Goal: Navigation & Orientation: Find specific page/section

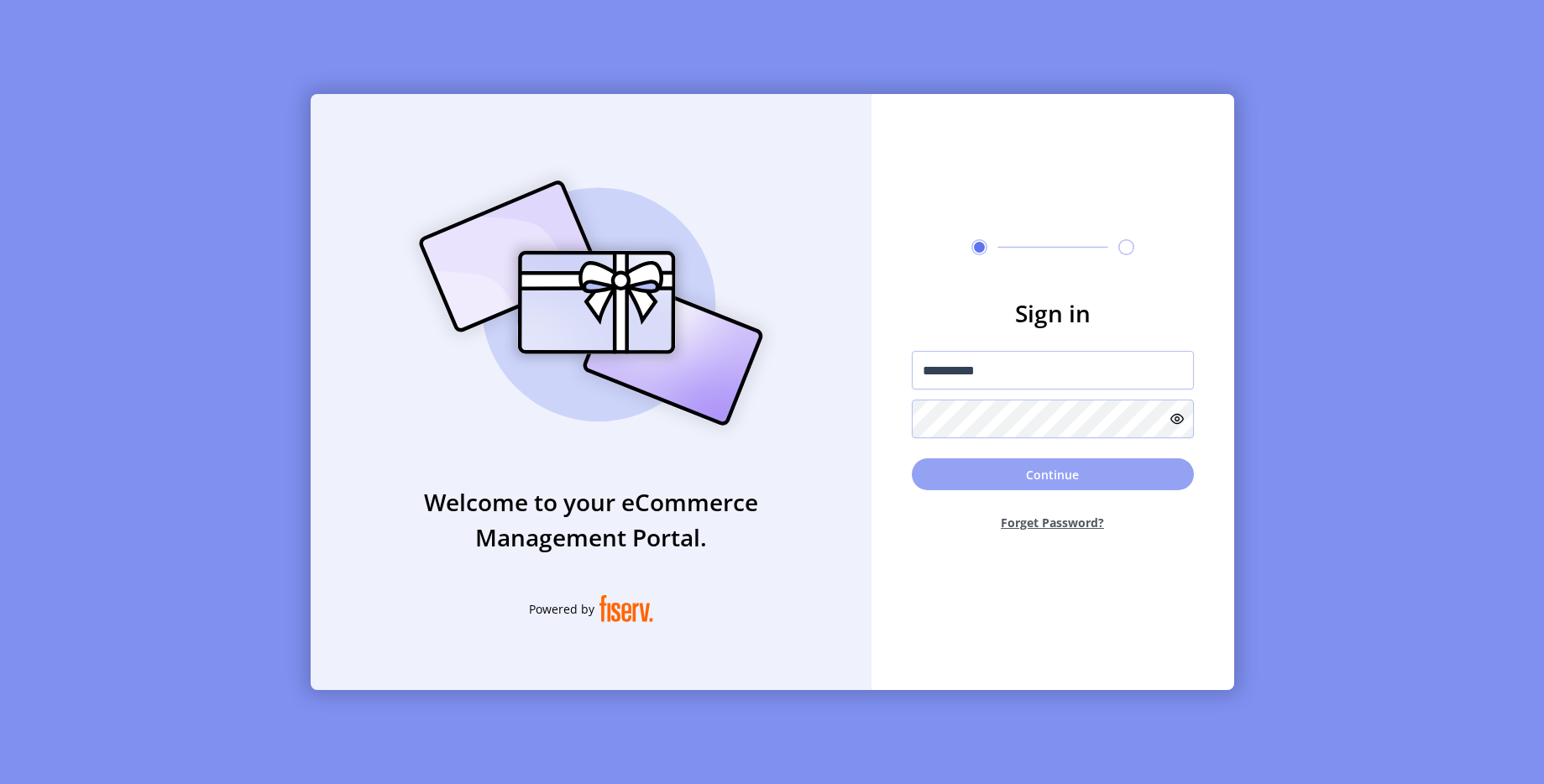
click at [1030, 472] on button "Continue" at bounding box center [1052, 474] width 282 height 32
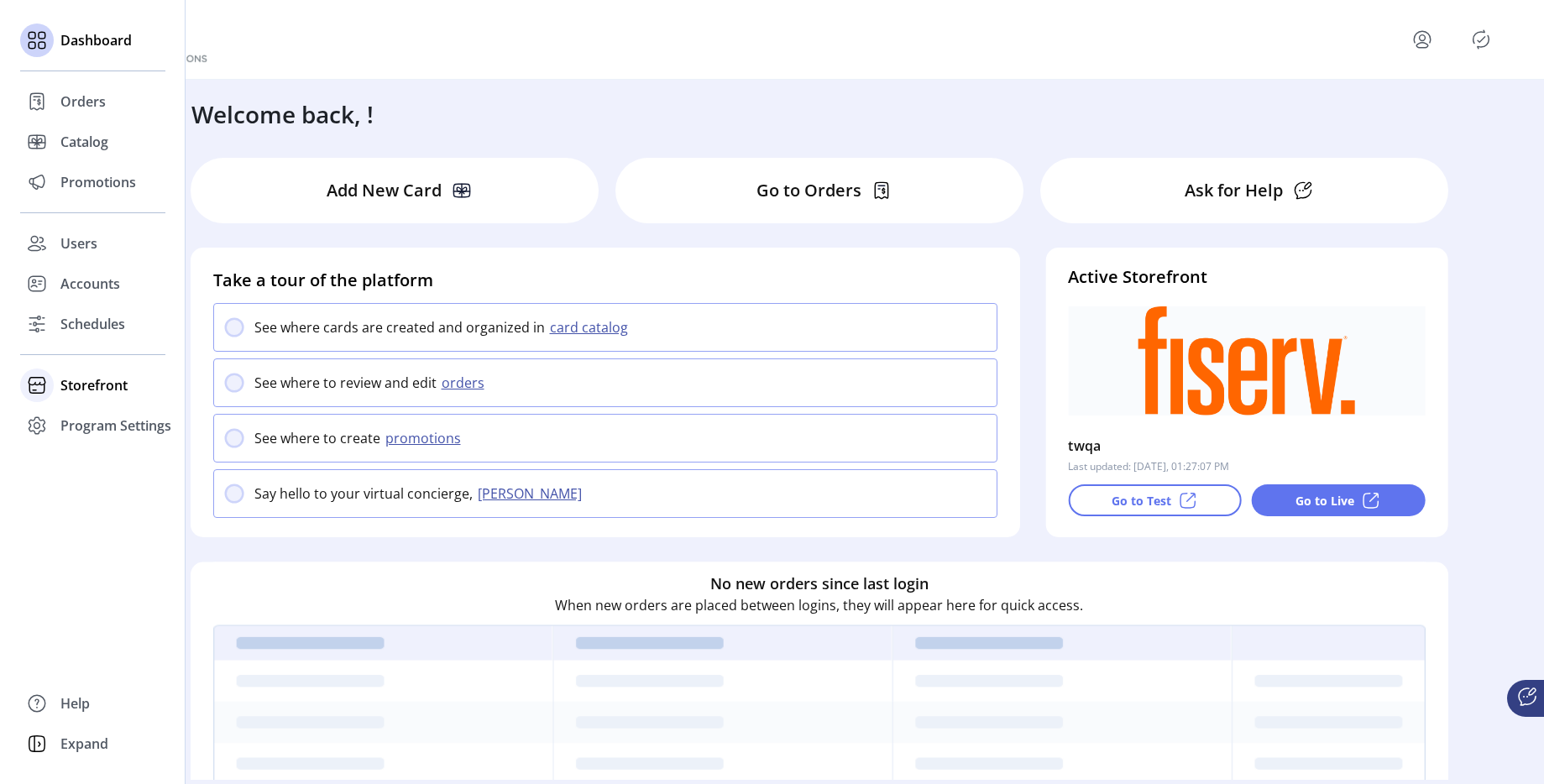
click at [74, 389] on span "Storefront" at bounding box center [94, 385] width 67 height 21
click at [78, 420] on span "Configuration" at bounding box center [105, 418] width 88 height 21
click at [98, 413] on span "Configuration" at bounding box center [105, 418] width 88 height 21
click at [94, 416] on span "Configuration" at bounding box center [105, 418] width 88 height 21
click at [71, 416] on span "Configuration" at bounding box center [105, 418] width 88 height 21
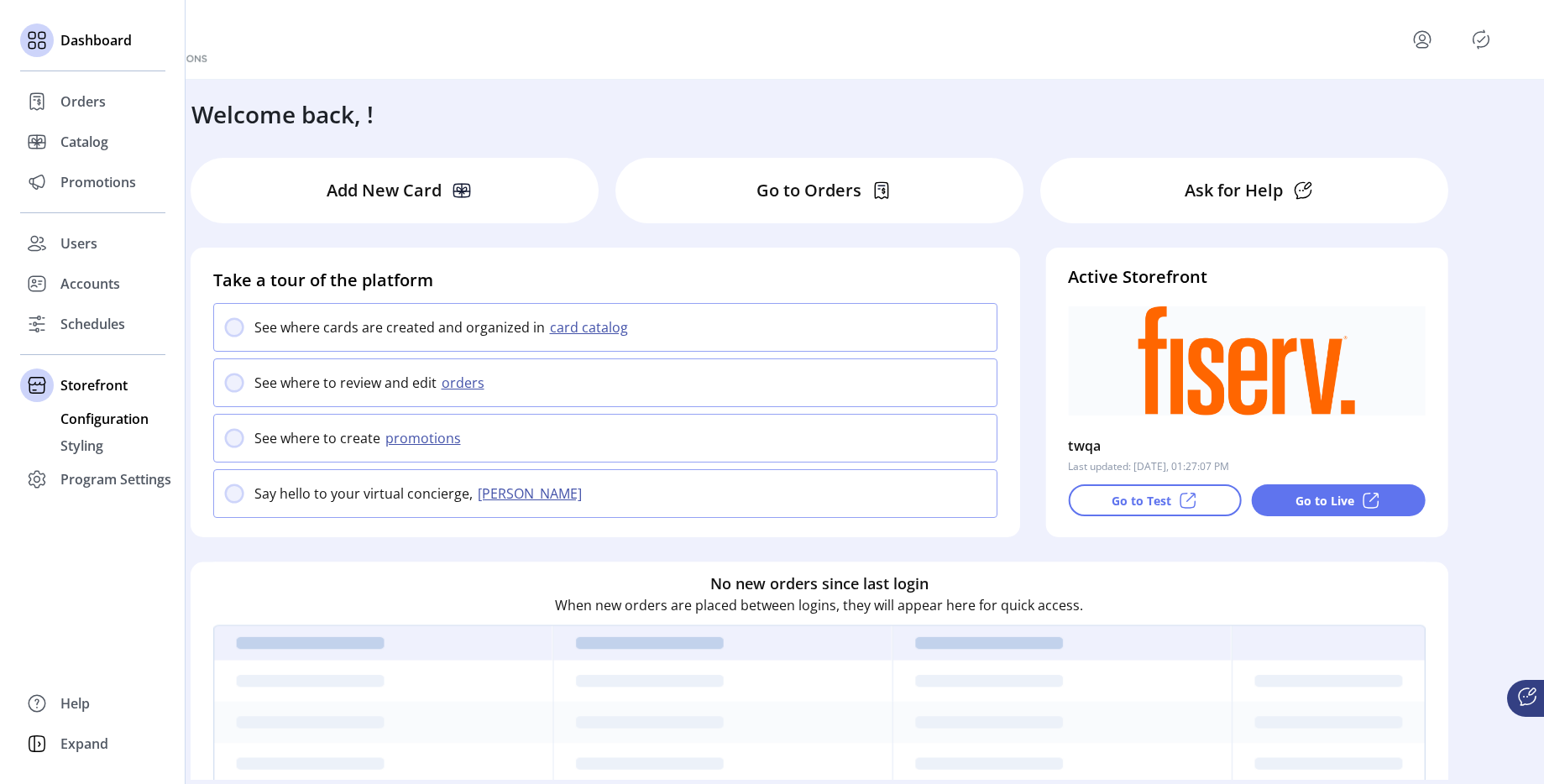
click at [71, 416] on span "Configuration" at bounding box center [105, 418] width 88 height 21
click at [73, 181] on span "Promotions" at bounding box center [98, 182] width 75 height 21
click at [38, 181] on icon at bounding box center [36, 182] width 26 height 26
click at [85, 318] on span "Schedules" at bounding box center [93, 324] width 65 height 21
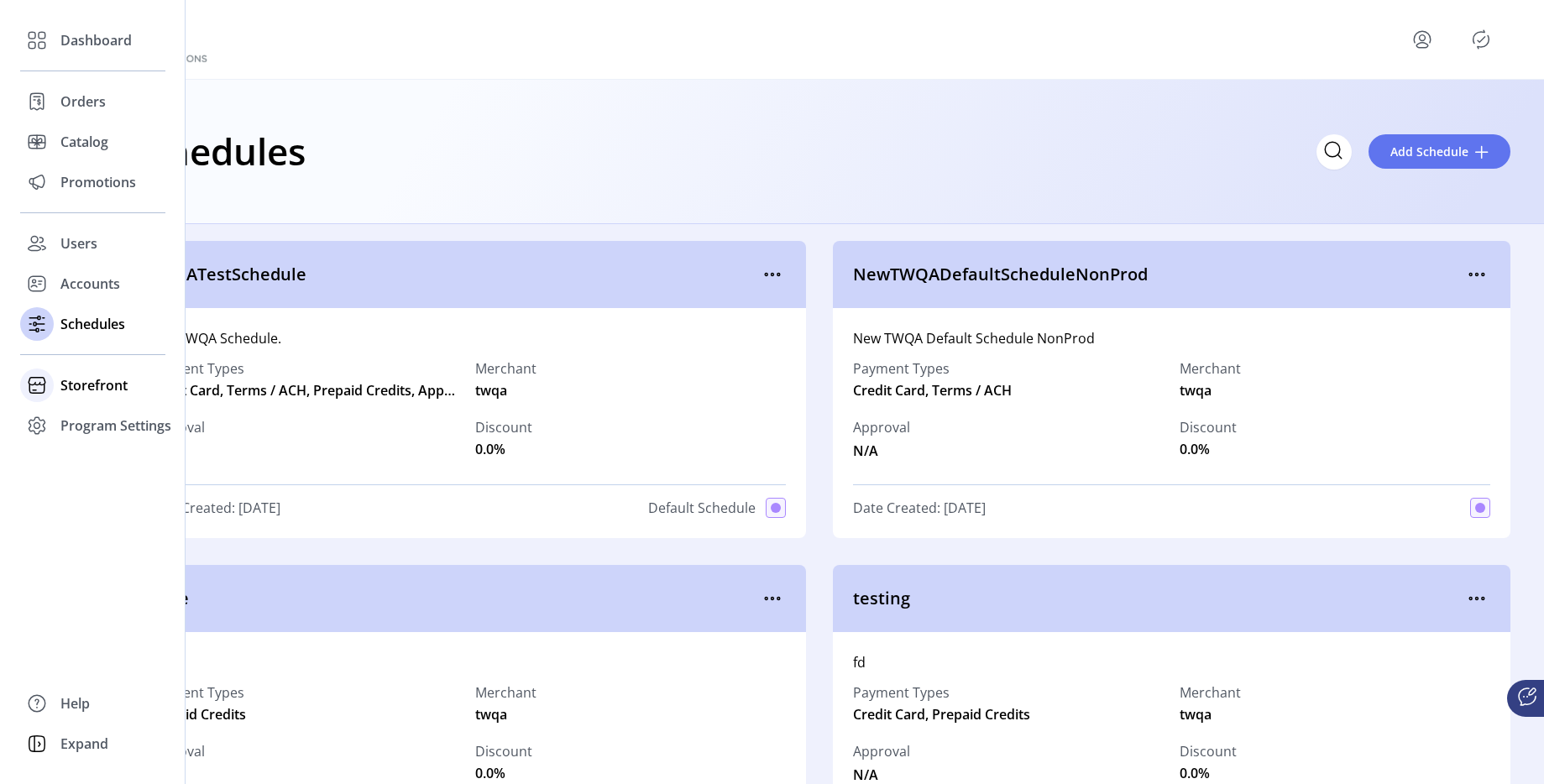
click at [84, 382] on span "Storefront" at bounding box center [94, 385] width 67 height 21
click at [80, 417] on span "Configuration" at bounding box center [105, 418] width 88 height 21
click at [81, 417] on span "Configuration" at bounding box center [105, 418] width 88 height 21
click at [85, 422] on span "Configuration" at bounding box center [105, 418] width 88 height 21
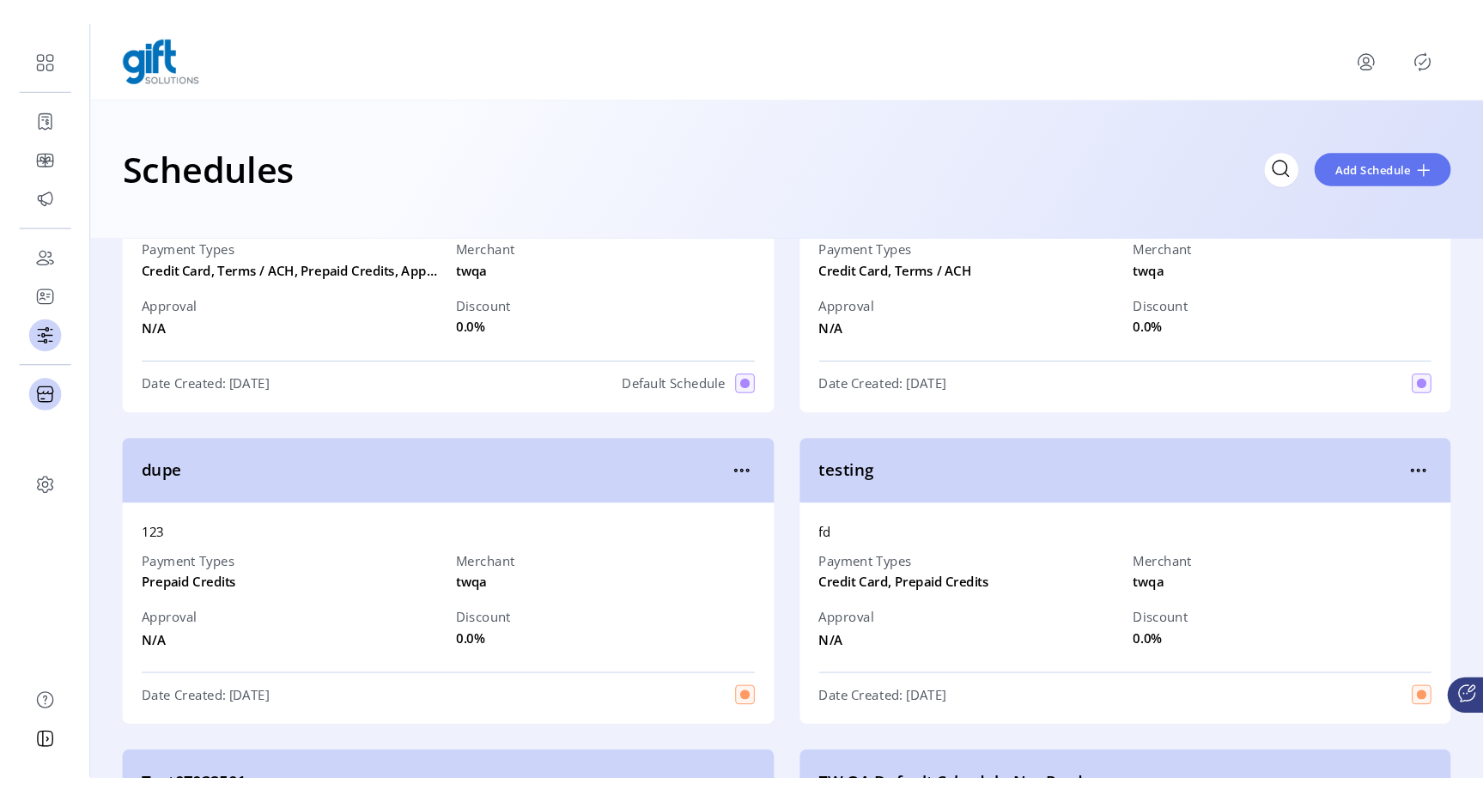
scroll to position [174, 0]
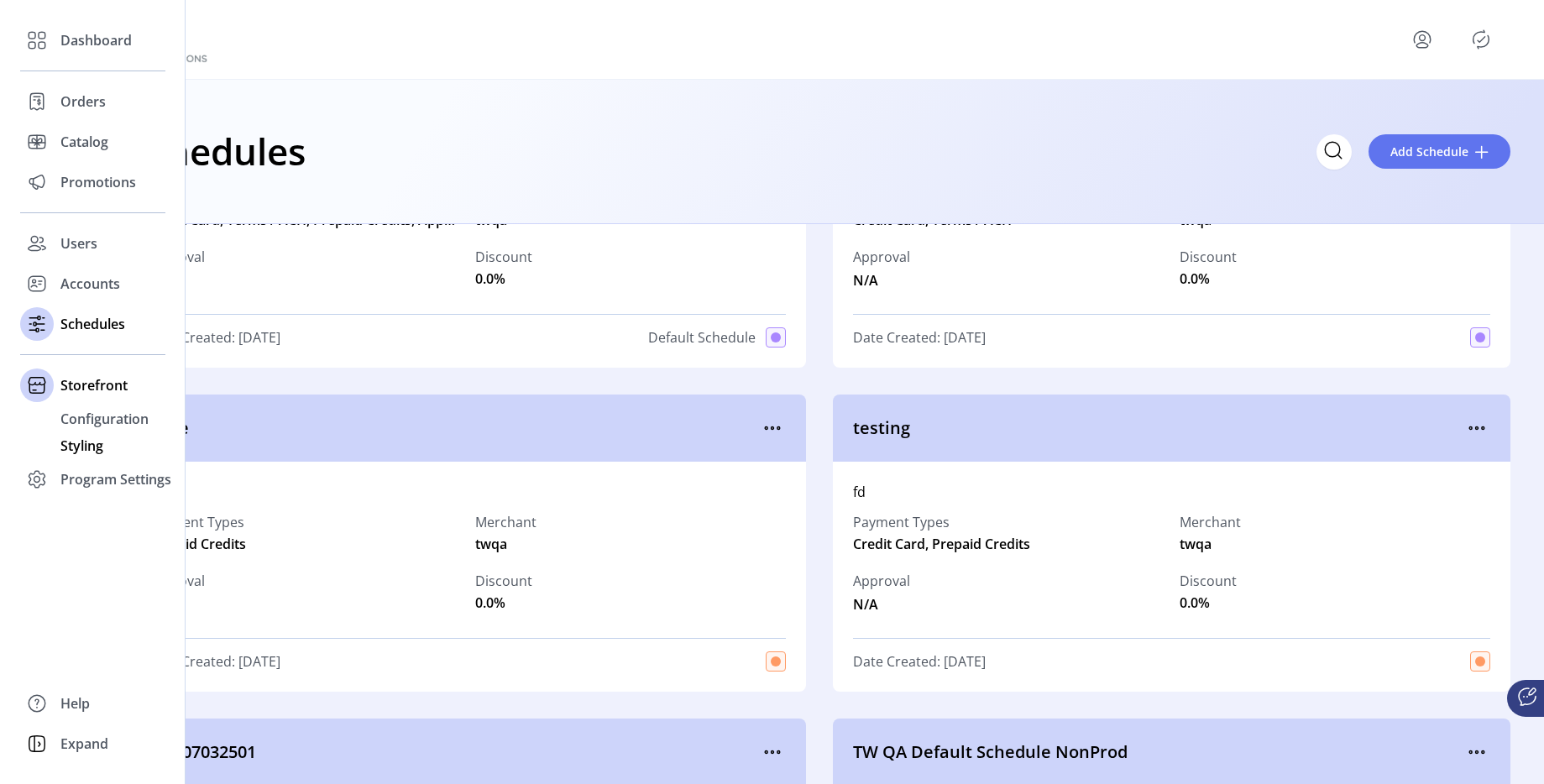
click at [79, 448] on span "Styling" at bounding box center [82, 446] width 43 height 21
click at [88, 418] on span "Configuration" at bounding box center [105, 418] width 88 height 21
